Goal: Information Seeking & Learning: Compare options

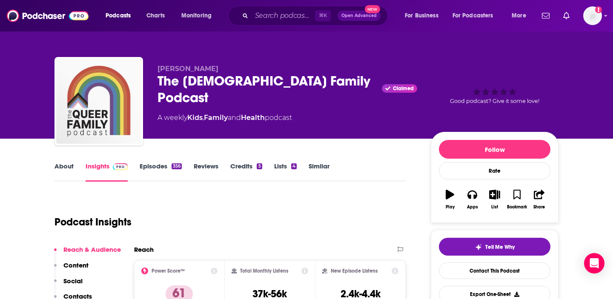
click at [178, 78] on div "The [DEMOGRAPHIC_DATA] Family Podcast Claimed" at bounding box center [288, 89] width 260 height 33
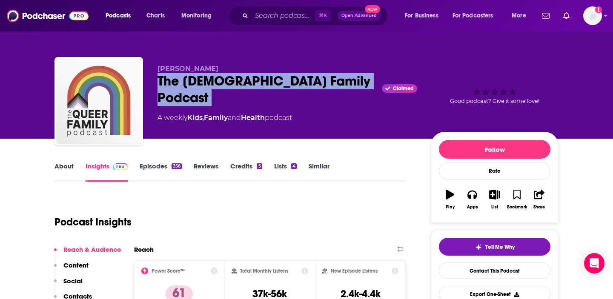
click at [178, 78] on div "The [DEMOGRAPHIC_DATA] Family Podcast Claimed" at bounding box center [288, 89] width 260 height 33
copy div "The [DEMOGRAPHIC_DATA] Family Podcast"
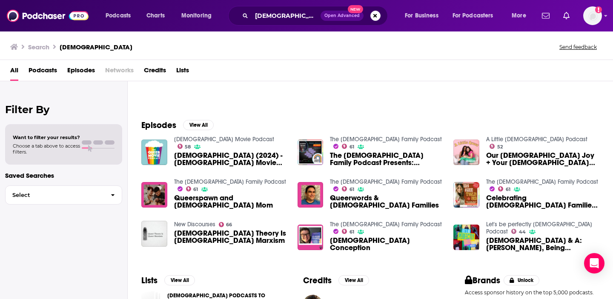
scroll to position [104, 0]
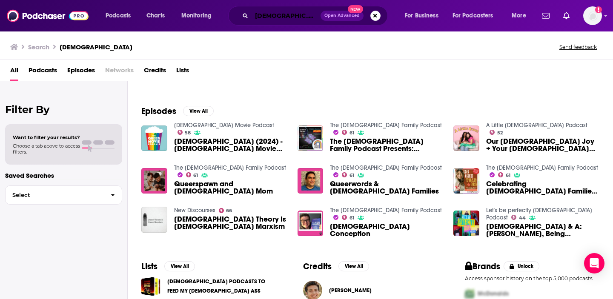
click at [271, 20] on input "[DEMOGRAPHIC_DATA]" at bounding box center [286, 16] width 69 height 14
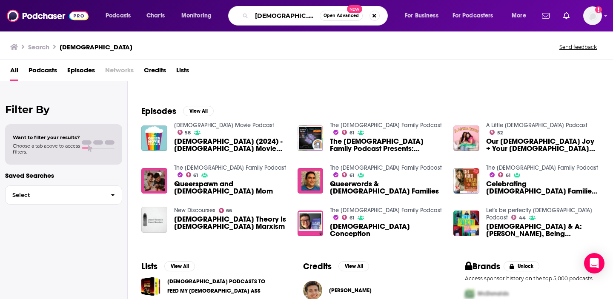
click at [271, 20] on input "[DEMOGRAPHIC_DATA]" at bounding box center [286, 16] width 68 height 14
type input "[PERSON_NAME]"
click at [194, 171] on link "The [DEMOGRAPHIC_DATA] Family Podcast" at bounding box center [230, 167] width 112 height 7
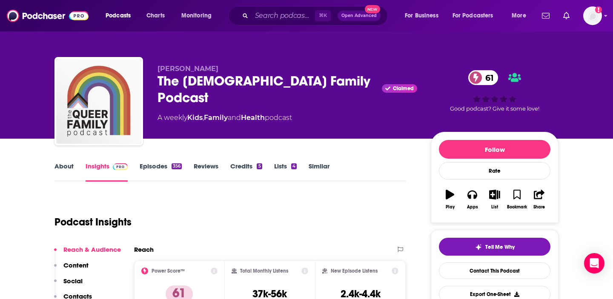
click at [317, 168] on link "Similar" at bounding box center [319, 172] width 21 height 20
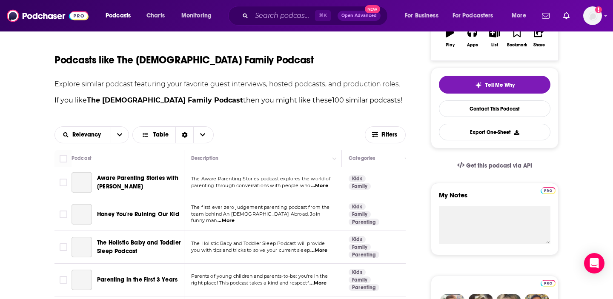
scroll to position [163, 0]
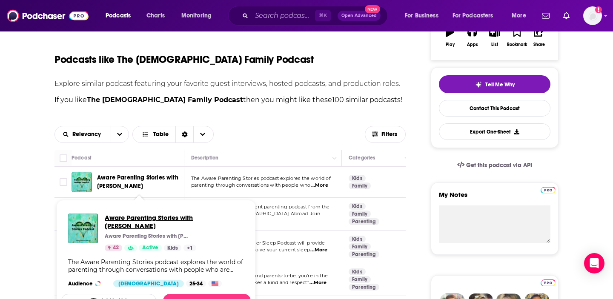
click at [139, 218] on span "Aware Parenting Stories with [PERSON_NAME]" at bounding box center [174, 222] width 139 height 16
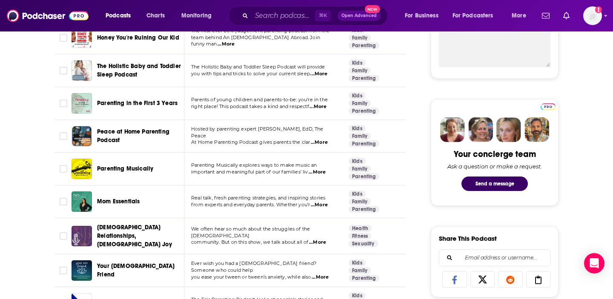
scroll to position [340, 0]
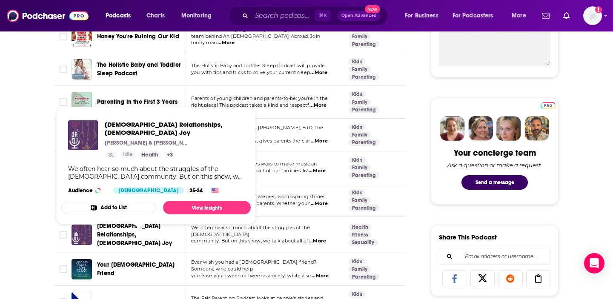
click at [108, 226] on span "[DEMOGRAPHIC_DATA] Relationships, [DEMOGRAPHIC_DATA] Joy" at bounding box center [134, 235] width 75 height 24
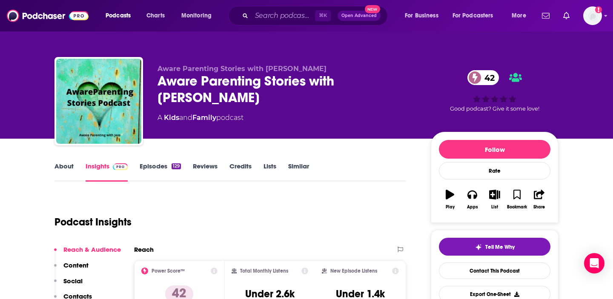
click at [161, 168] on link "Episodes 129" at bounding box center [160, 172] width 41 height 20
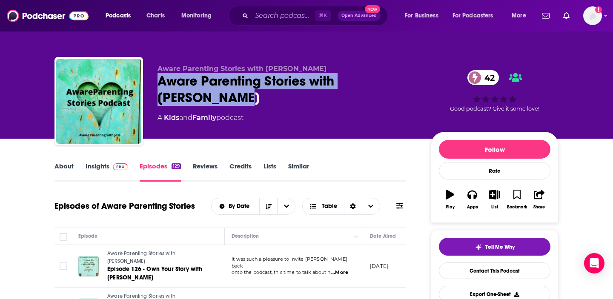
drag, startPoint x: 217, startPoint y: 96, endPoint x: 161, endPoint y: 83, distance: 57.2
click at [161, 83] on div "Aware Parenting Stories with Joss Goulden 42" at bounding box center [288, 89] width 260 height 33
copy h2 "Aware Parenting Stories with [PERSON_NAME]"
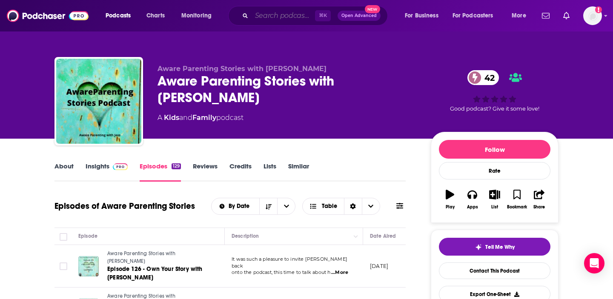
click at [284, 17] on input "Search podcasts, credits, & more..." at bounding box center [283, 16] width 63 height 14
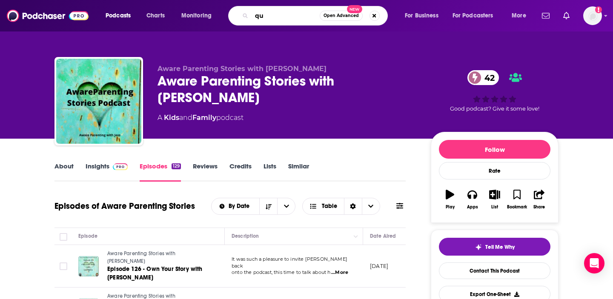
type input "q"
type input "queer stories"
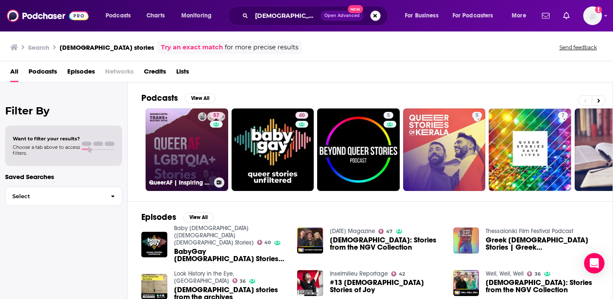
click at [169, 136] on link "57 QueerAF | Inspiring LGBTQIA+ stories told by emerging queer creatives" at bounding box center [187, 150] width 83 height 83
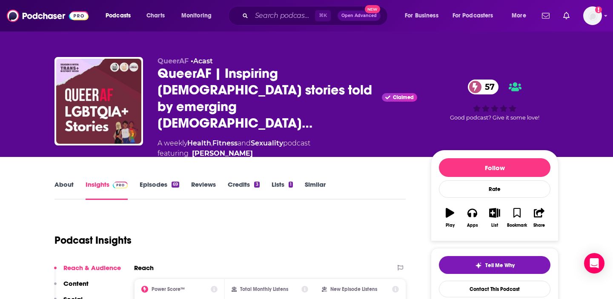
click at [158, 180] on link "Episodes 69" at bounding box center [160, 190] width 40 height 20
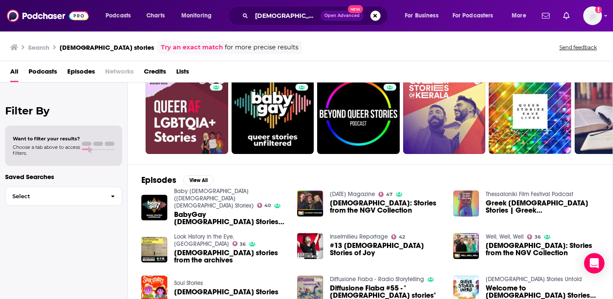
scroll to position [39, 0]
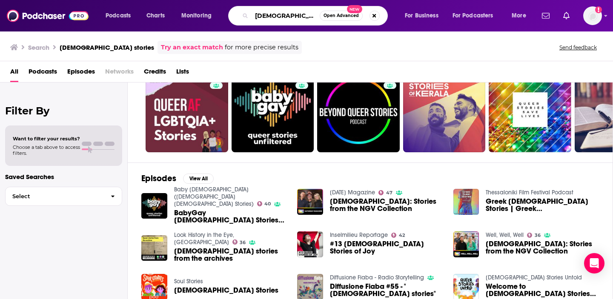
click at [288, 14] on input "queer stories" at bounding box center [286, 16] width 68 height 14
type input "[DEMOGRAPHIC_DATA]"
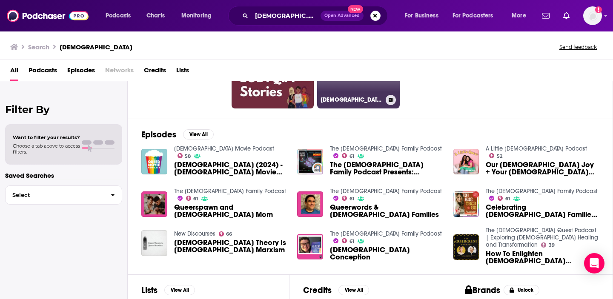
scroll to position [97, 0]
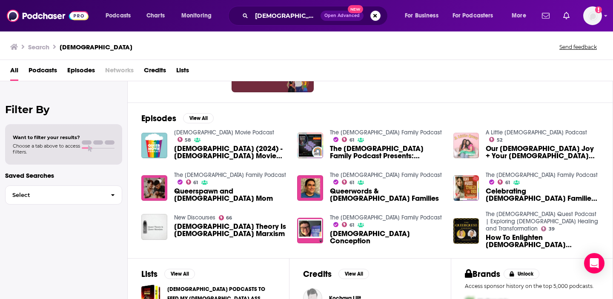
click at [464, 143] on img "Our Queer Joy + Your Queer Questions!" at bounding box center [466, 146] width 26 height 26
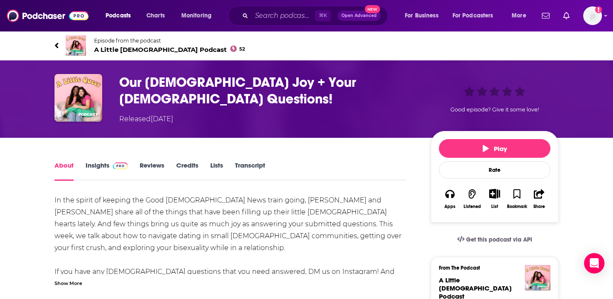
click at [135, 49] on span "A Little Queer Podcast 52" at bounding box center [169, 50] width 151 height 8
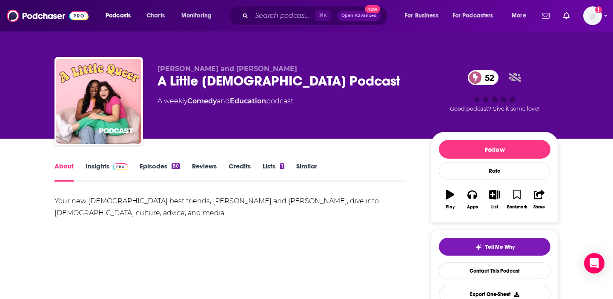
click at [102, 169] on link "Insights" at bounding box center [107, 172] width 42 height 20
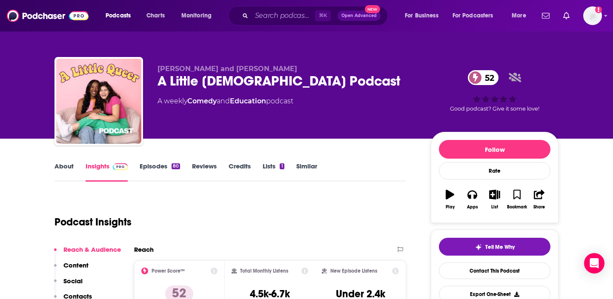
click at [159, 167] on link "Episodes 80" at bounding box center [160, 172] width 40 height 20
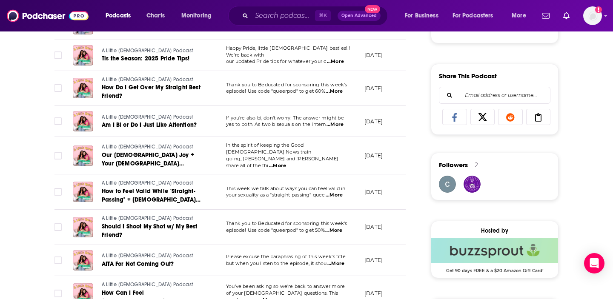
scroll to position [0, 7]
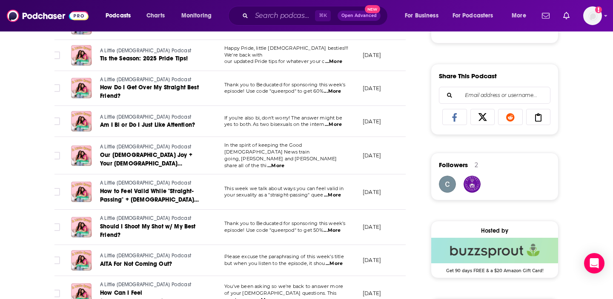
click at [338, 227] on span "...More" at bounding box center [332, 230] width 17 height 7
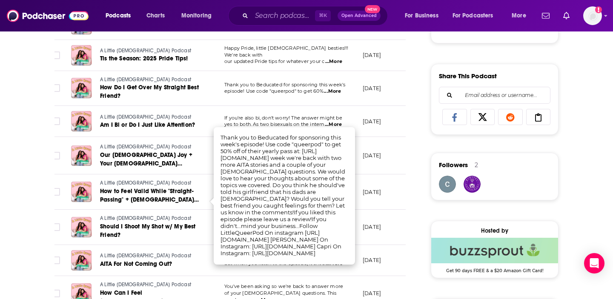
click at [407, 199] on div "About Insights Episodes 80 Reviews Credits Lists 1 Similar Episodes of A Little…" at bounding box center [236, 217] width 390 height 1117
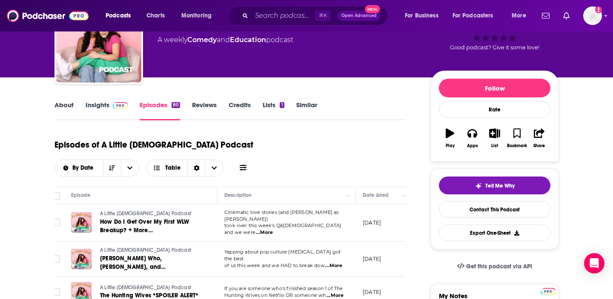
scroll to position [0, 0]
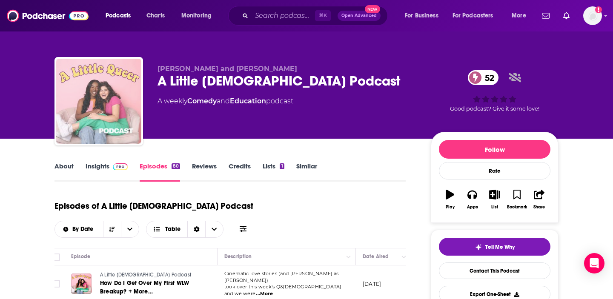
click at [129, 104] on img "A Little Queer Podcast" at bounding box center [98, 101] width 85 height 85
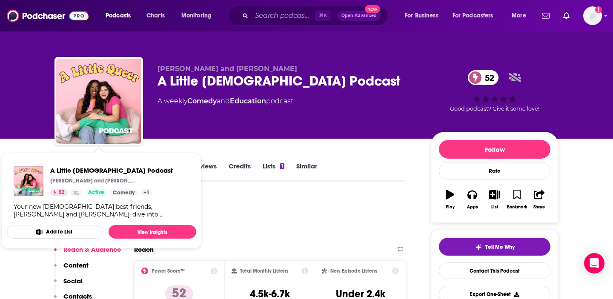
click at [265, 111] on div "Capri Campeau and Ashley Whitfield A Little Queer Podcast 52 A weekly Comedy an…" at bounding box center [288, 99] width 260 height 68
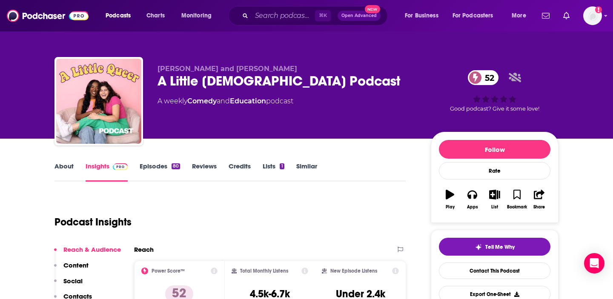
click at [257, 80] on div "A Little Queer Podcast 52" at bounding box center [288, 81] width 260 height 17
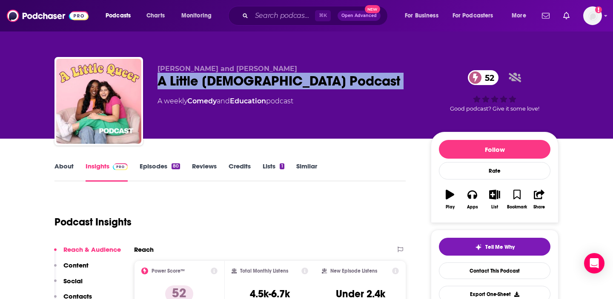
click at [257, 80] on div "A Little Queer Podcast 52" at bounding box center [288, 81] width 260 height 17
copy div "A Little Queer Podcast 52"
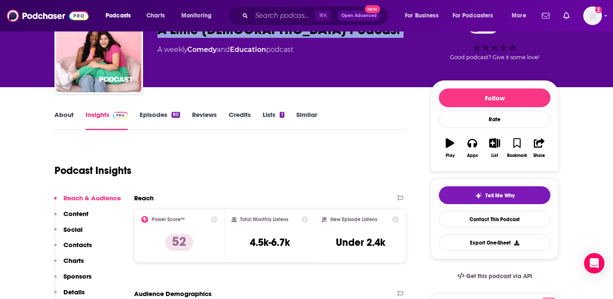
scroll to position [59, 0]
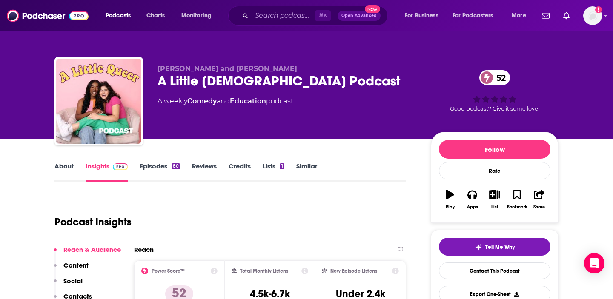
click at [309, 169] on link "Similar" at bounding box center [306, 172] width 21 height 20
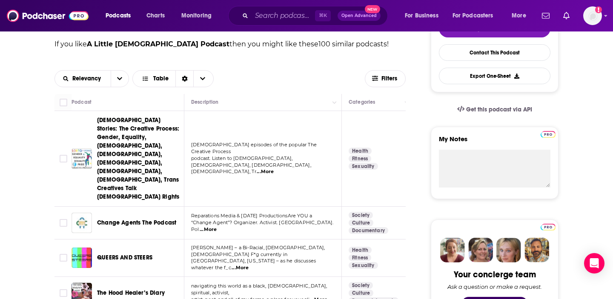
scroll to position [221, 0]
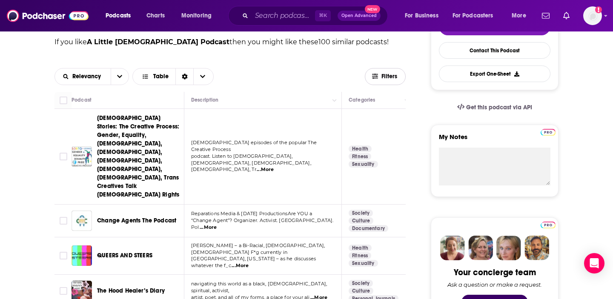
click at [373, 77] on icon "button" at bounding box center [375, 76] width 6 height 6
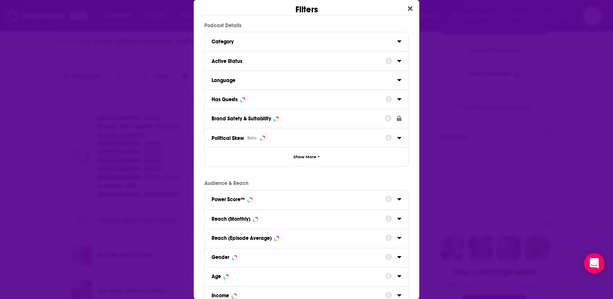
click at [399, 64] on div "Dialog" at bounding box center [393, 60] width 16 height 11
click at [400, 60] on icon "Dialog" at bounding box center [399, 60] width 4 height 7
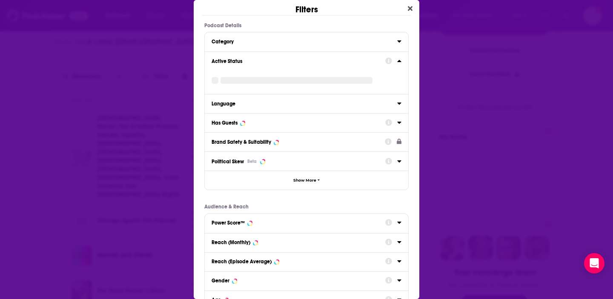
click at [311, 64] on div "Active Status" at bounding box center [296, 61] width 168 height 6
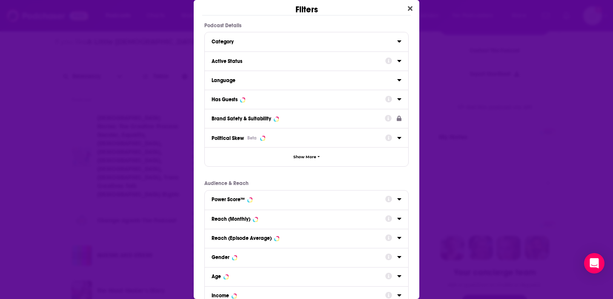
click at [311, 64] on div "Active Status" at bounding box center [296, 61] width 168 height 6
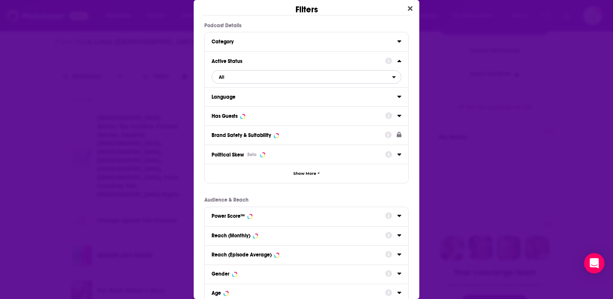
click at [238, 80] on span "All" at bounding box center [302, 77] width 180 height 11
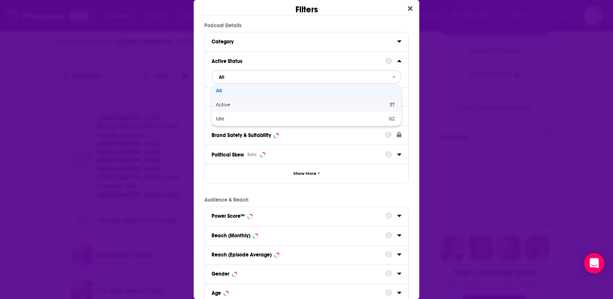
click at [236, 106] on span "Active" at bounding box center [262, 105] width 93 height 5
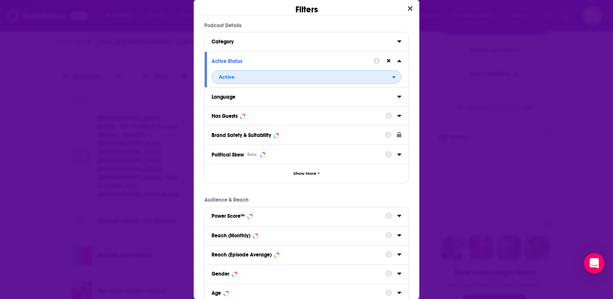
scroll to position [92, 0]
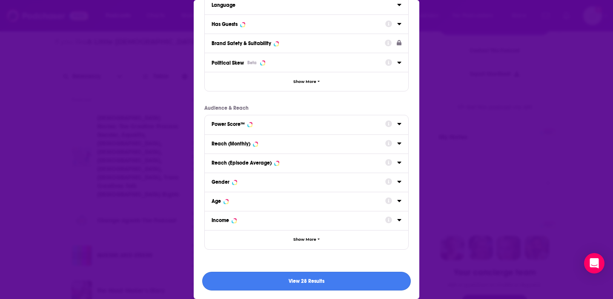
click at [296, 282] on button "View 28 Results" at bounding box center [306, 281] width 209 height 19
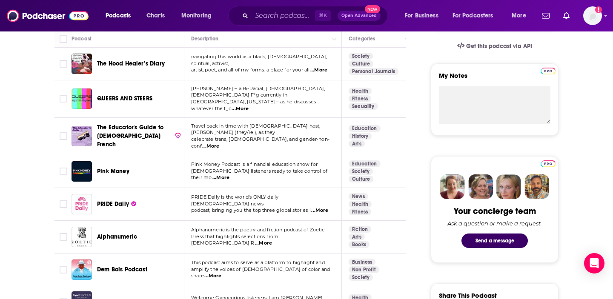
scroll to position [282, 0]
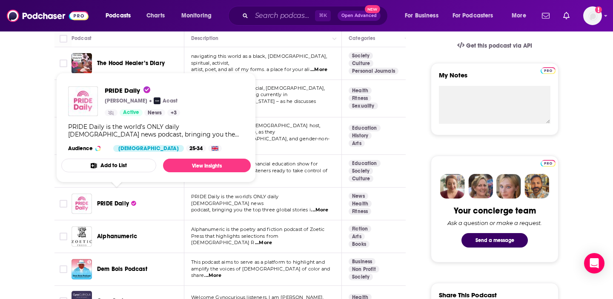
click at [107, 200] on span "PRIDE Daily" at bounding box center [113, 203] width 32 height 7
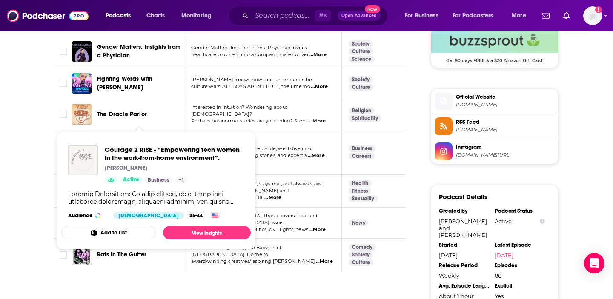
scroll to position [712, 0]
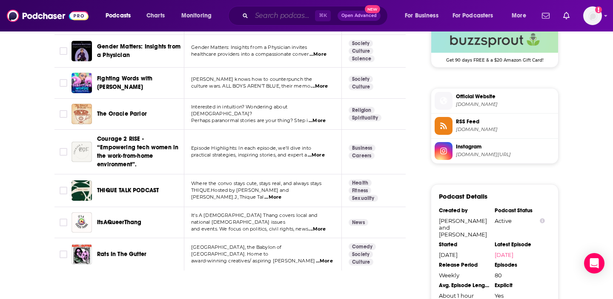
click at [272, 21] on input "Search podcasts, credits, & more..." at bounding box center [283, 16] width 63 height 14
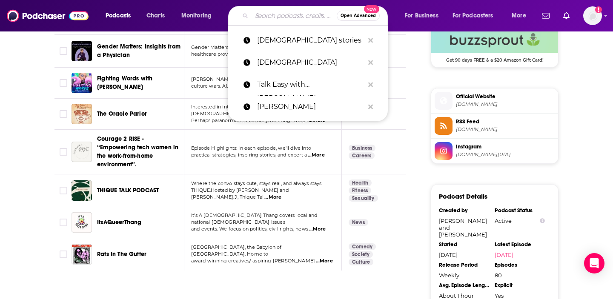
paste input "If These Ovaries Could Talk"
type input "If These Ovaries Could Talk"
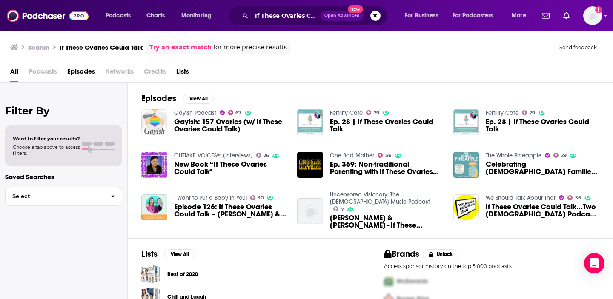
click at [153, 126] on img "Gayish: 157 Ovaries (w/ If These Ovaries Could Talk)" at bounding box center [154, 122] width 26 height 26
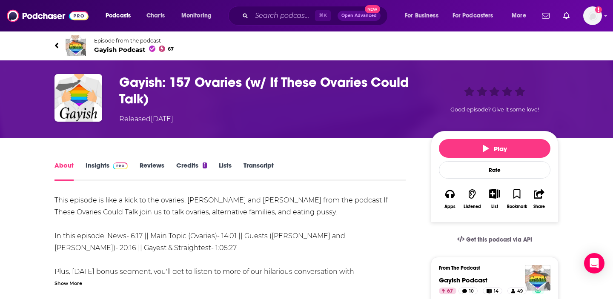
click at [127, 49] on span "Gayish Podcast 67" at bounding box center [134, 50] width 80 height 8
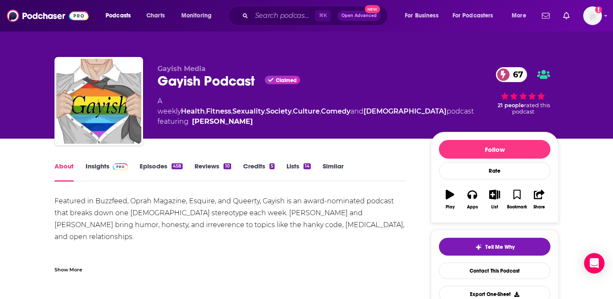
click at [160, 165] on link "Episodes 458" at bounding box center [161, 172] width 43 height 20
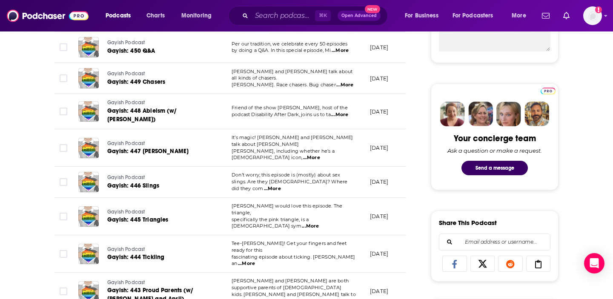
scroll to position [359, 0]
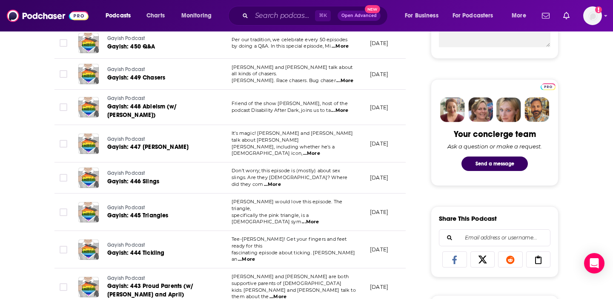
click at [286, 294] on span "...More" at bounding box center [277, 297] width 17 height 7
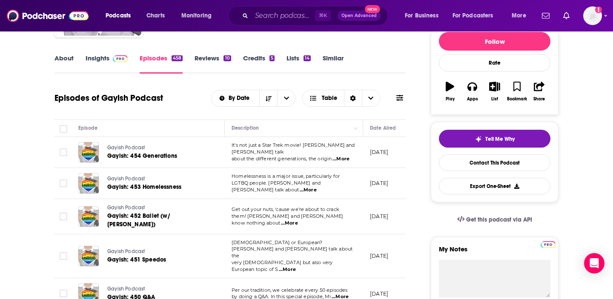
scroll to position [0, 0]
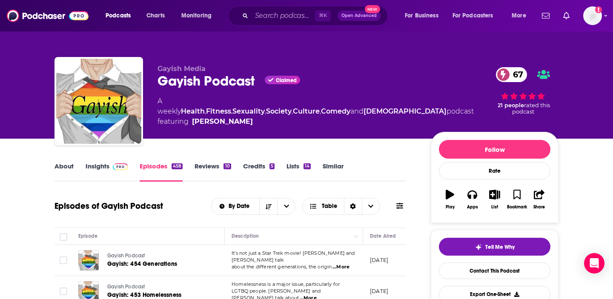
click at [170, 77] on div "Gayish Podcast Claimed 67" at bounding box center [316, 81] width 316 height 17
copy div "Gayish Podcast"
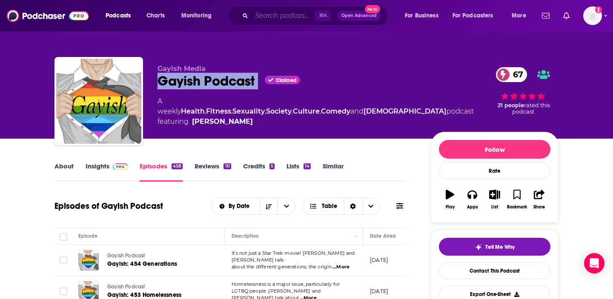
click at [282, 14] on input "Search podcasts, credits, & more..." at bounding box center [283, 16] width 63 height 14
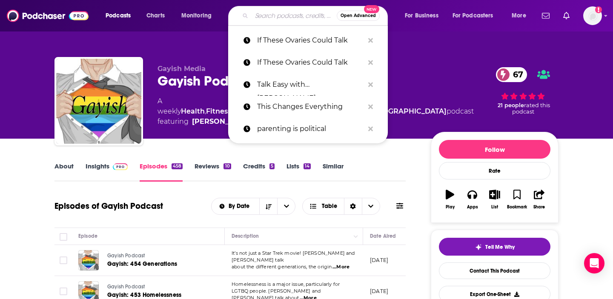
paste input "Outspoken Voices"
type input "Outspoken Voices"
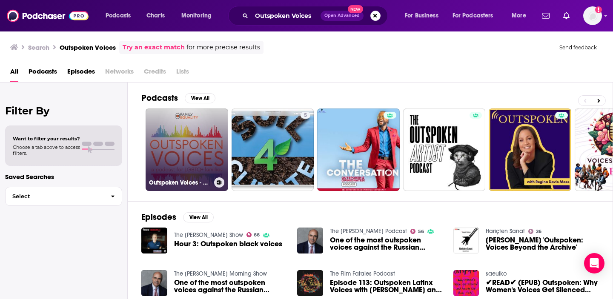
click at [159, 148] on link "Outspoken Voices - a Podcast for LGBTQ+ Families" at bounding box center [187, 150] width 83 height 83
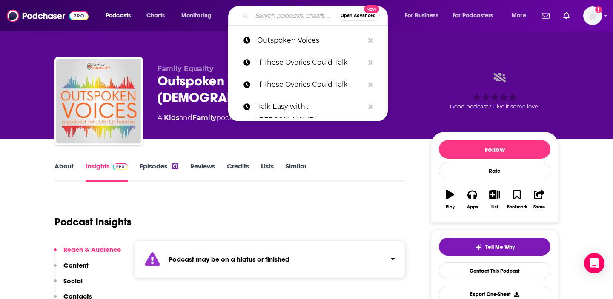
click at [291, 17] on input "Search podcasts, credits, & more..." at bounding box center [294, 16] width 85 height 14
paste input "Spawned"
type input "Spawned"
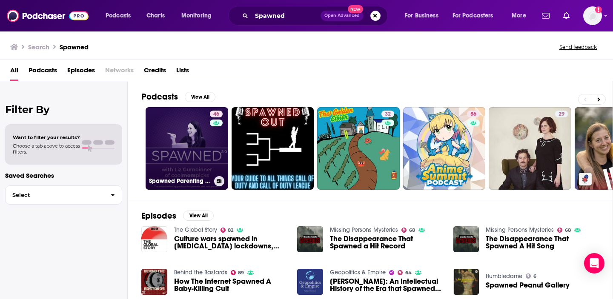
click at [193, 155] on link "46 Spawned Parenting Podcast with Liz of Cool Mom Picks" at bounding box center [187, 148] width 83 height 83
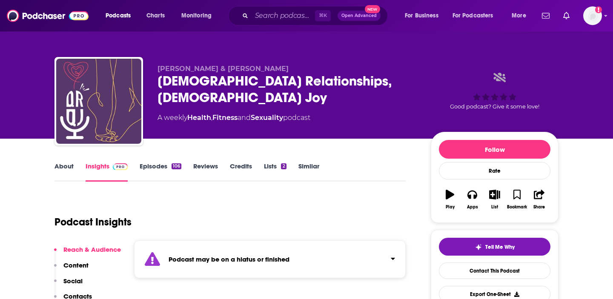
scroll to position [3, 0]
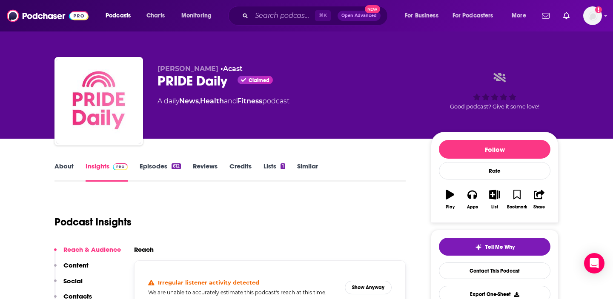
scroll to position [22, 0]
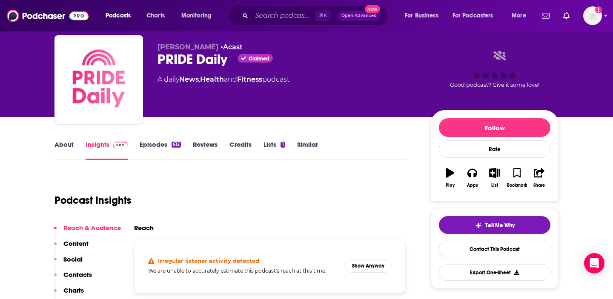
click at [147, 140] on link "Episodes 612" at bounding box center [160, 150] width 41 height 20
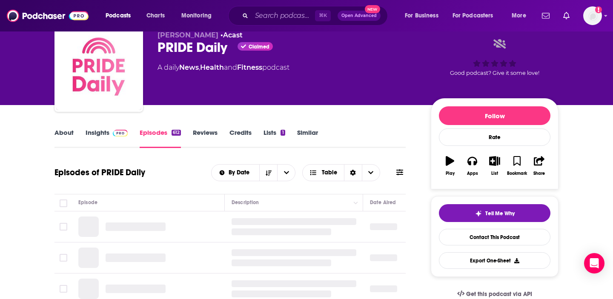
scroll to position [37, 0]
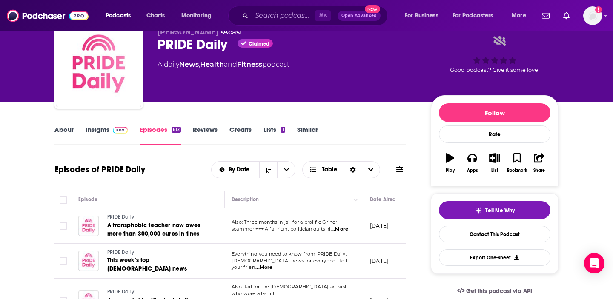
click at [102, 126] on link "Insights" at bounding box center [107, 136] width 42 height 20
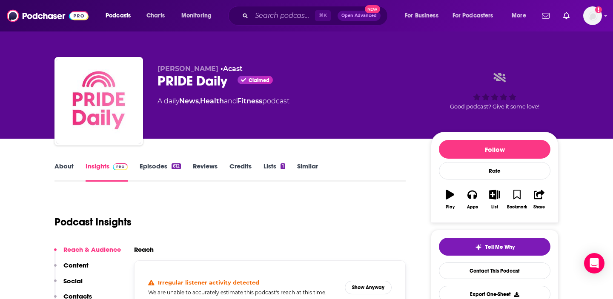
click at [178, 74] on div "PRIDE Daily Claimed" at bounding box center [288, 81] width 260 height 17
copy div "PRIDE Daily"
click at [273, 12] on input "Search podcasts, credits, & more..." at bounding box center [283, 16] width 63 height 14
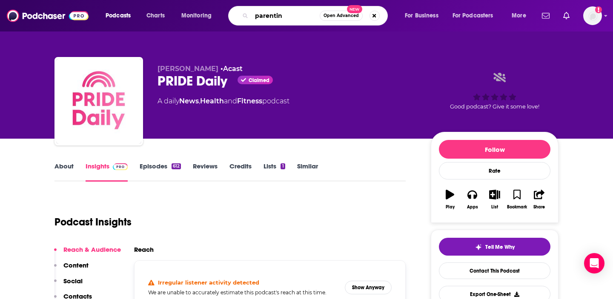
type input "parenting"
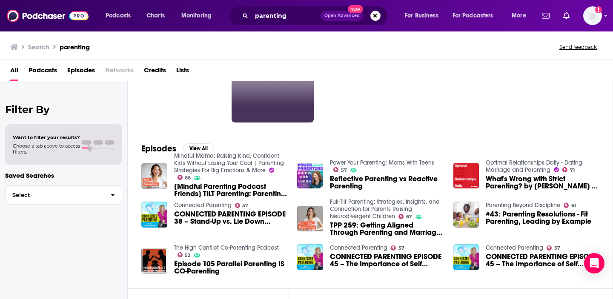
scroll to position [121, 0]
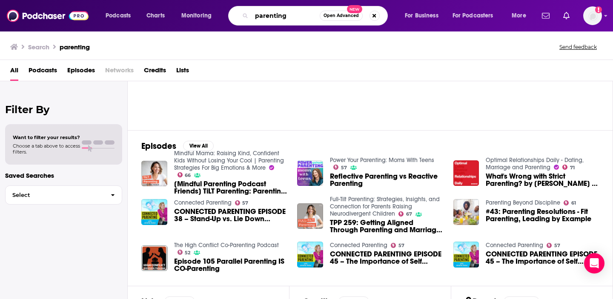
click at [280, 13] on input "parenting" at bounding box center [286, 16] width 68 height 14
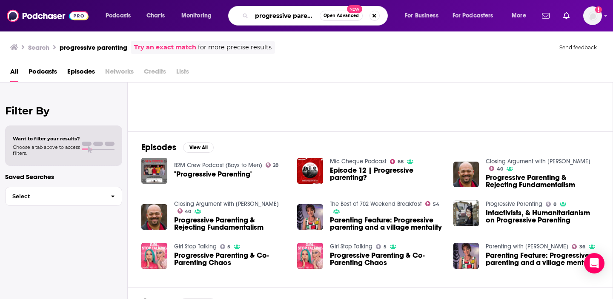
click at [270, 14] on input "progressive parenting" at bounding box center [286, 16] width 68 height 14
type input "slate parenting"
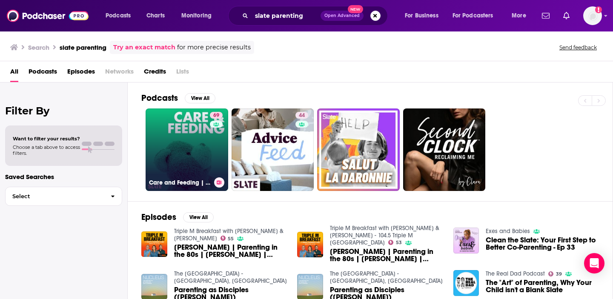
click at [185, 154] on link "69 Care and Feeding | Slate's parenting show" at bounding box center [187, 150] width 83 height 83
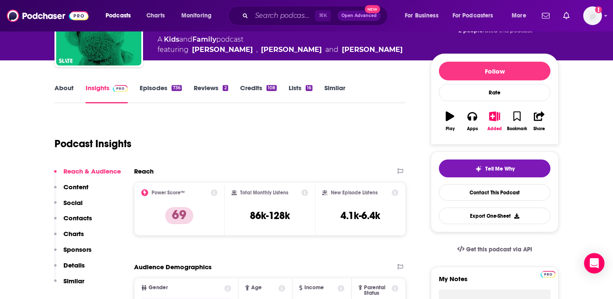
scroll to position [74, 0]
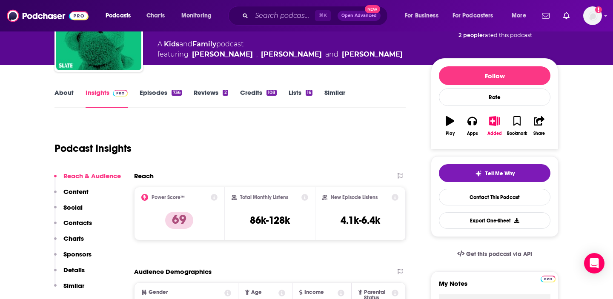
click at [165, 95] on link "Episodes 736" at bounding box center [161, 99] width 42 height 20
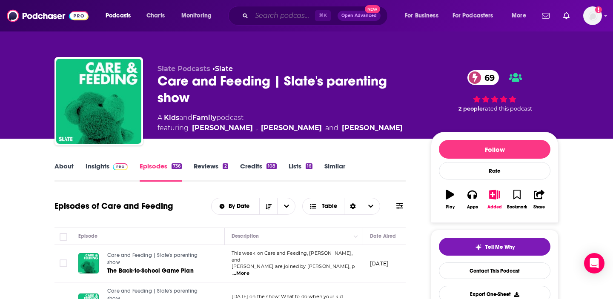
click at [270, 12] on input "Search podcasts, credits, & more..." at bounding box center [283, 16] width 63 height 14
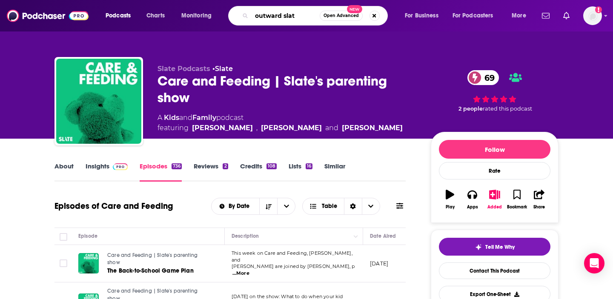
type input "outward slate"
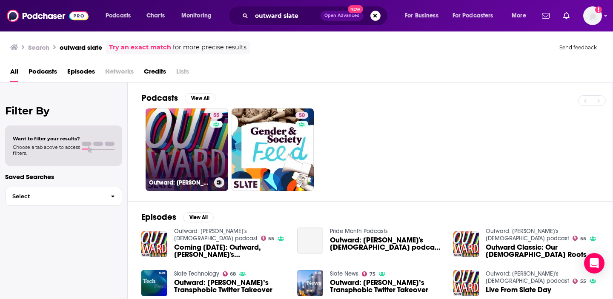
click at [184, 148] on link "55 Outward: Slate's LGBTQ podcast" at bounding box center [187, 150] width 83 height 83
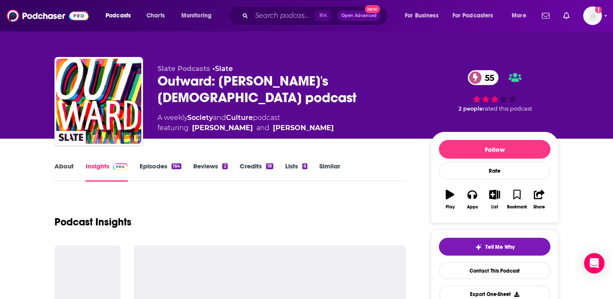
click at [163, 166] on link "Episodes 164" at bounding box center [161, 172] width 42 height 20
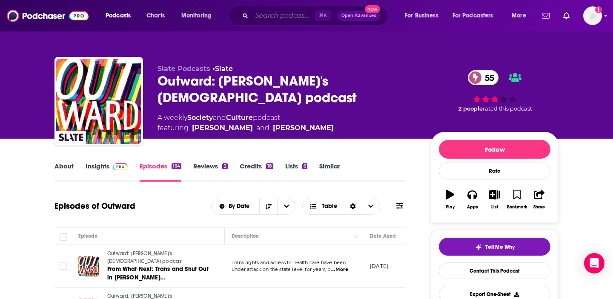
click at [281, 21] on input "Search podcasts, credits, & more..." at bounding box center [283, 16] width 63 height 14
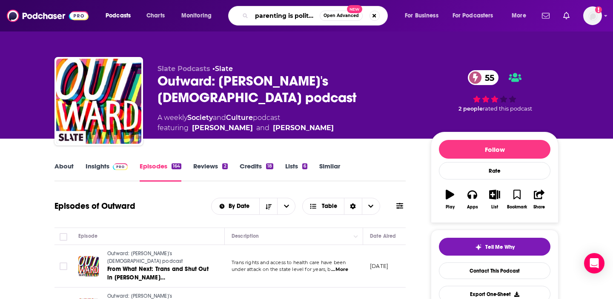
type input "parenting is political"
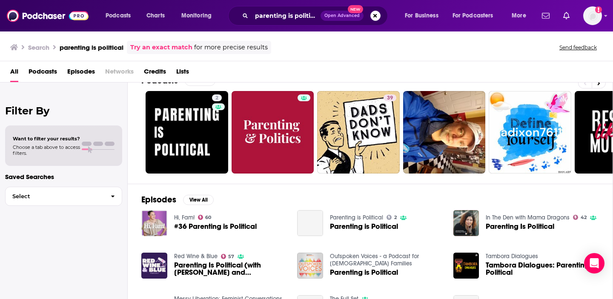
scroll to position [20, 0]
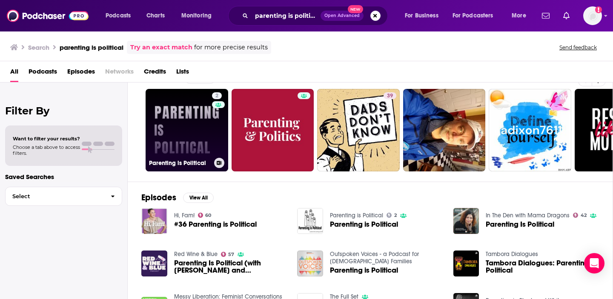
click at [180, 129] on link "2 Parenting is Political" at bounding box center [187, 130] width 83 height 83
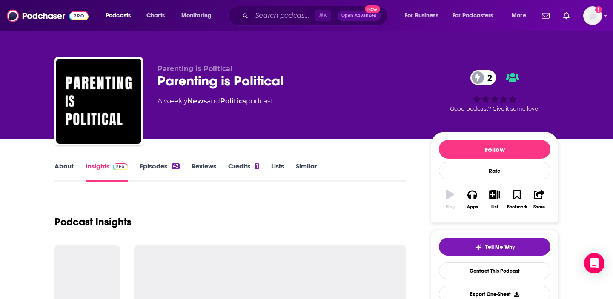
click at [156, 169] on link "Episodes 43" at bounding box center [160, 172] width 40 height 20
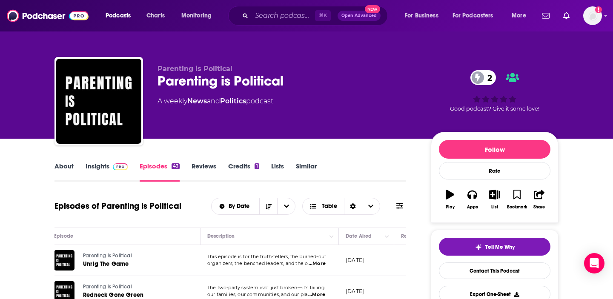
scroll to position [3, 0]
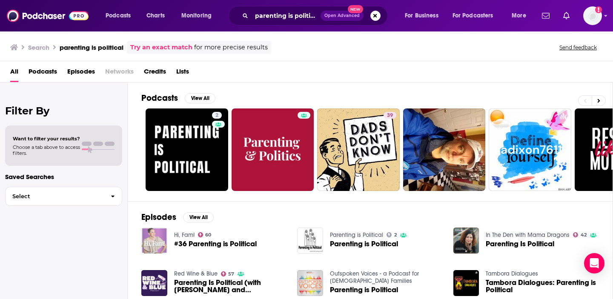
click at [153, 246] on img "#36 Parenting is Political" at bounding box center [154, 241] width 26 height 26
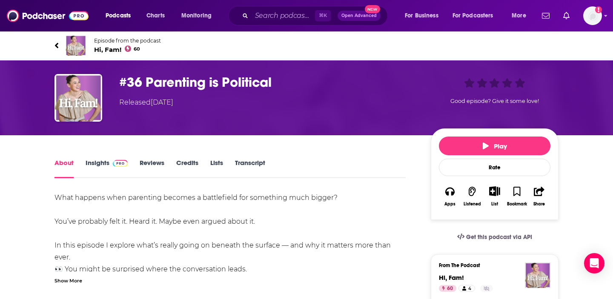
click at [151, 167] on link "Reviews" at bounding box center [152, 169] width 25 height 20
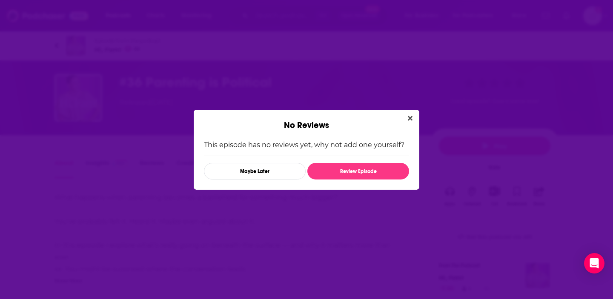
click at [410, 112] on div "No Reviews" at bounding box center [307, 120] width 226 height 21
click at [413, 120] on button "Close" at bounding box center [409, 118] width 11 height 11
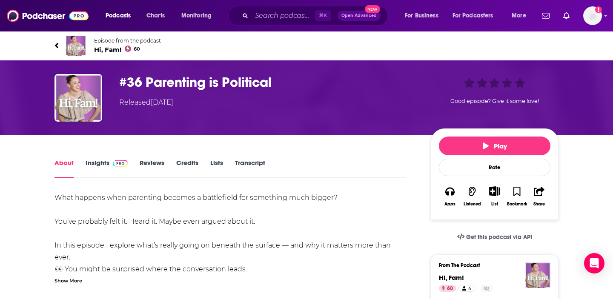
click at [106, 53] on span "Hi, Fam! 60" at bounding box center [127, 50] width 67 height 8
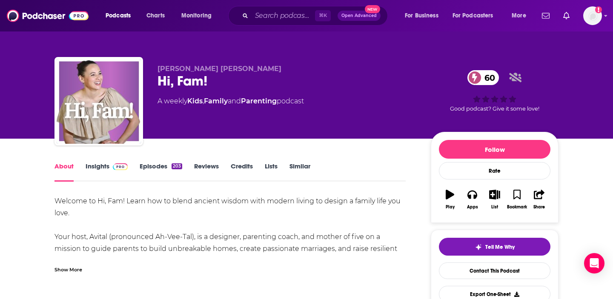
click at [257, 221] on div "Welcome to Hi, Fam! Learn how to blend ancient wisdom with modern living to des…" at bounding box center [229, 260] width 351 height 131
click at [159, 161] on div "About Insights Episodes 203 Reviews Credits Lists Similar" at bounding box center [229, 171] width 351 height 21
click at [164, 167] on link "Episodes 203" at bounding box center [161, 172] width 43 height 20
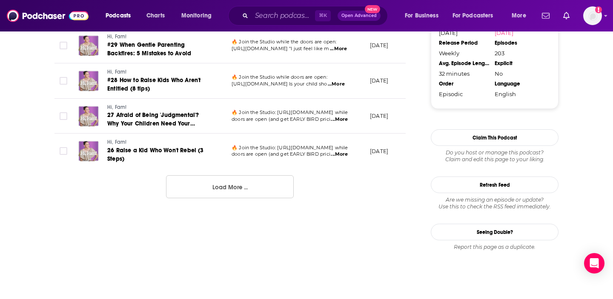
scroll to position [954, 0]
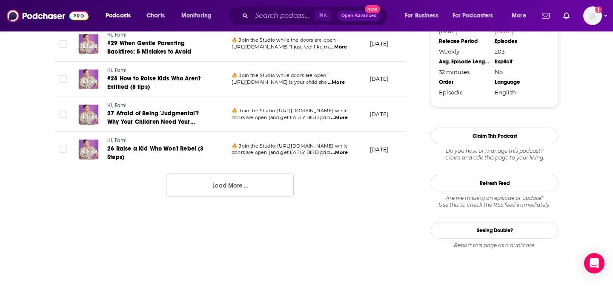
click at [245, 182] on button "Load More ..." at bounding box center [230, 185] width 128 height 23
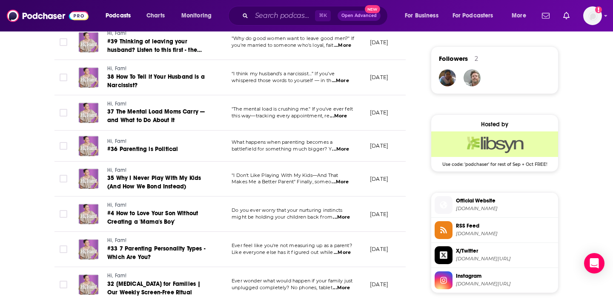
scroll to position [0, 0]
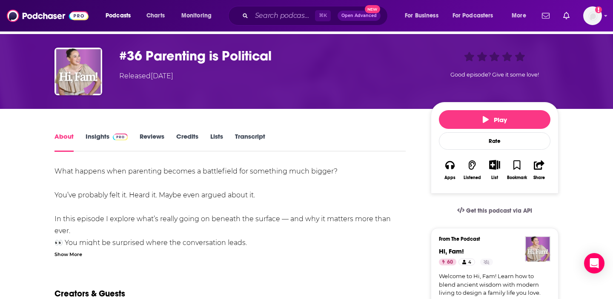
scroll to position [27, 0]
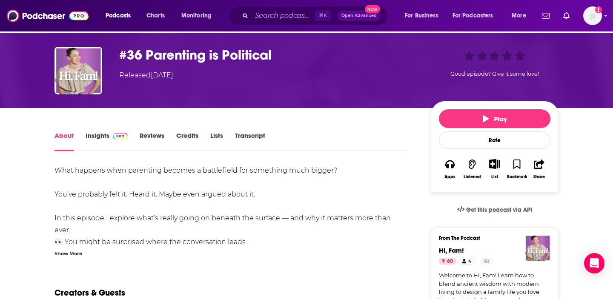
click at [283, 23] on div "⌘ K Open Advanced New" at bounding box center [308, 16] width 160 height 20
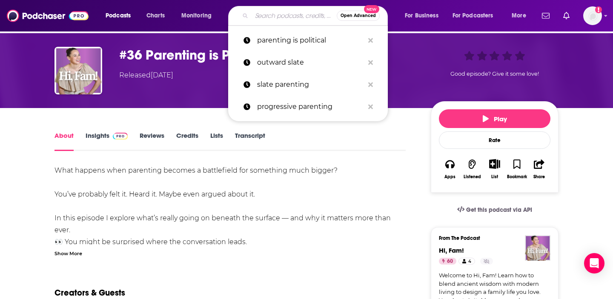
click at [279, 14] on input "Search podcasts, credits, & more..." at bounding box center [294, 16] width 85 height 14
paste input "This Changes Everything"
type input "This Changes Everything"
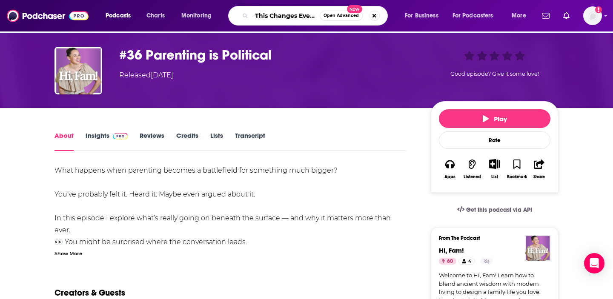
scroll to position [0, 17]
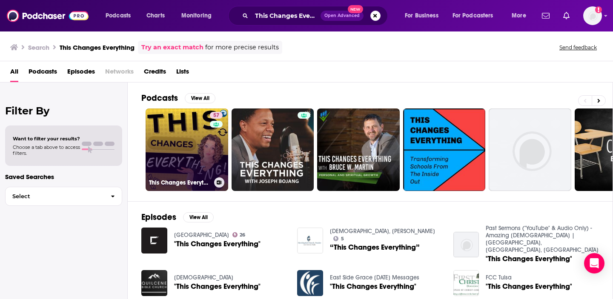
click at [175, 157] on link "57 This Changes Everything with Sarah Rice" at bounding box center [187, 150] width 83 height 83
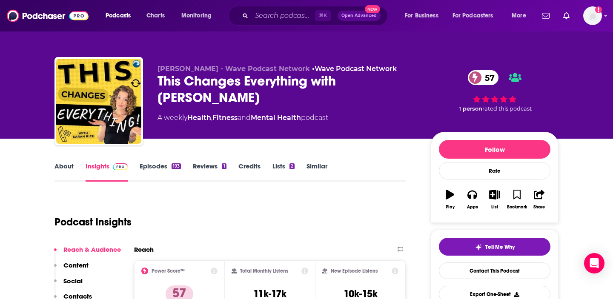
click at [158, 161] on div "About Insights Episodes 193 Reviews 1 Credits Lists 2 Similar" at bounding box center [229, 171] width 351 height 21
click at [157, 164] on link "Episodes 193" at bounding box center [160, 172] width 41 height 20
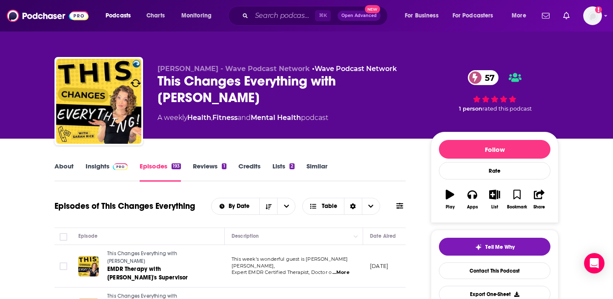
click at [100, 167] on link "Insights" at bounding box center [107, 172] width 42 height 20
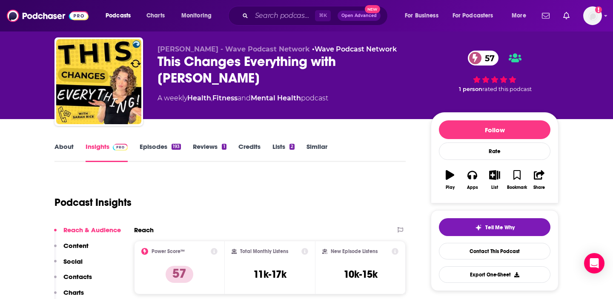
scroll to position [20, 0]
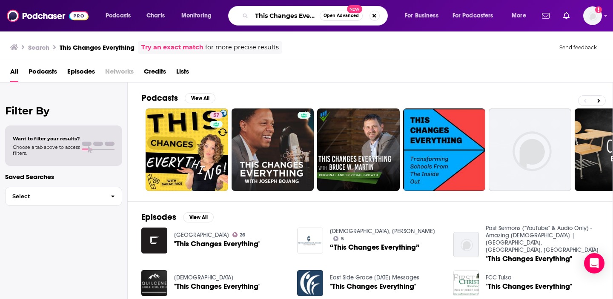
click at [277, 20] on input "This Changes Everything" at bounding box center [286, 16] width 68 height 14
paste input "alk Easy with Sam Fragoso"
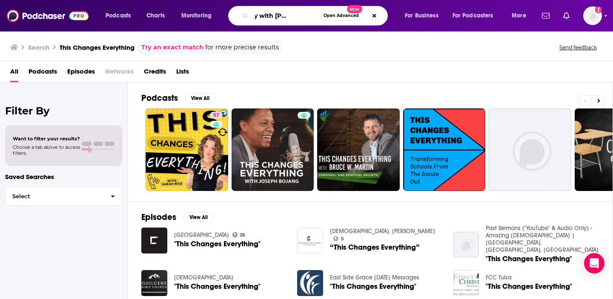
type input "Talk Easy with Sam Fragoso"
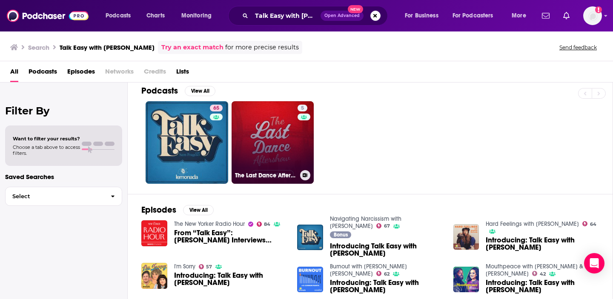
scroll to position [9, 0]
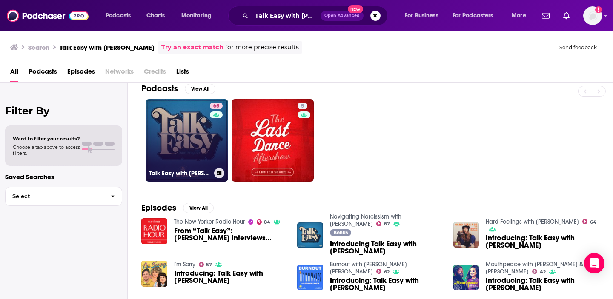
click at [193, 154] on link "65 Talk Easy with Sam Fragoso" at bounding box center [187, 140] width 83 height 83
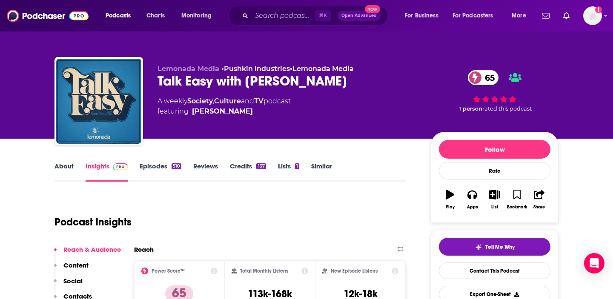
click at [164, 168] on link "Episodes 510" at bounding box center [161, 172] width 42 height 20
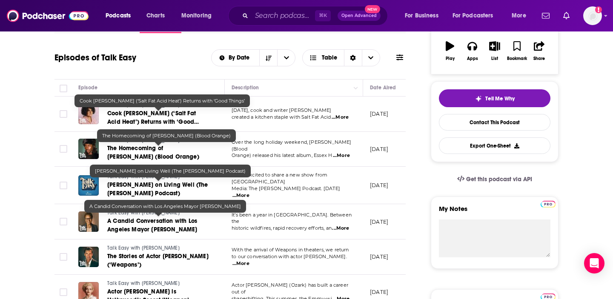
scroll to position [199, 0]
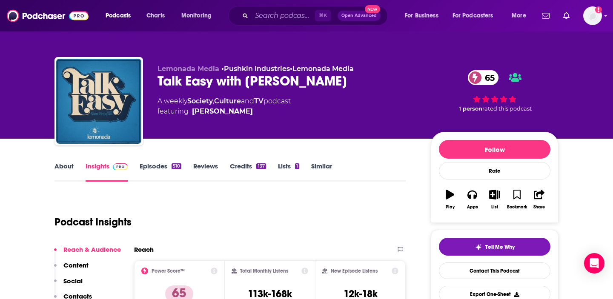
scroll to position [7, 0]
